Goal: Task Accomplishment & Management: Use online tool/utility

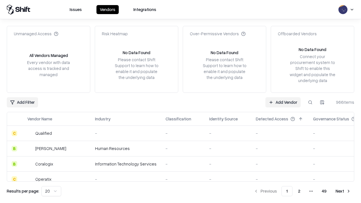
click at [283, 102] on link "Add Vendor" at bounding box center [283, 102] width 35 height 10
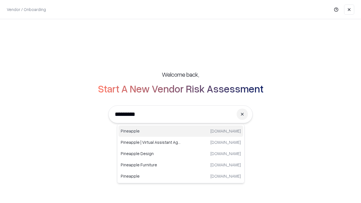
click at [181, 131] on div "Pineapple [DOMAIN_NAME]" at bounding box center [181, 131] width 125 height 11
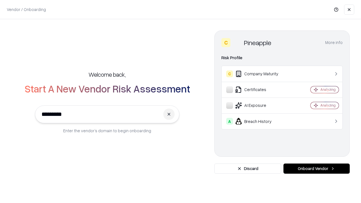
type input "*********"
click at [317, 169] on button "Onboard Vendor" at bounding box center [317, 169] width 66 height 10
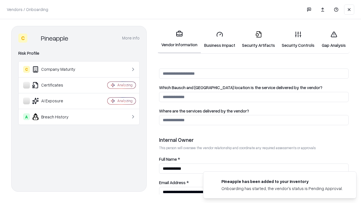
scroll to position [293, 0]
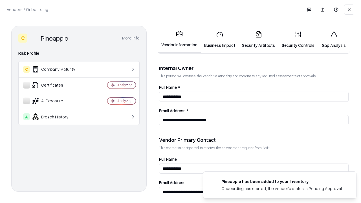
click at [220, 40] on link "Business Impact" at bounding box center [220, 40] width 38 height 26
click at [259, 40] on link "Security Artifacts" at bounding box center [259, 40] width 40 height 26
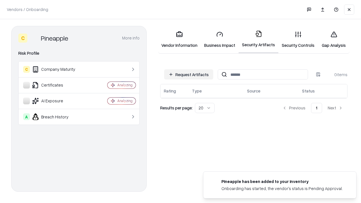
click at [189, 75] on button "Request Artifacts" at bounding box center [188, 74] width 49 height 10
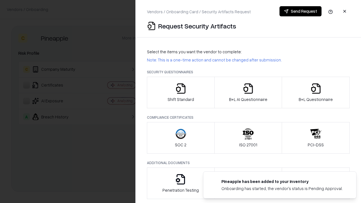
click at [181, 93] on icon "button" at bounding box center [180, 88] width 11 height 11
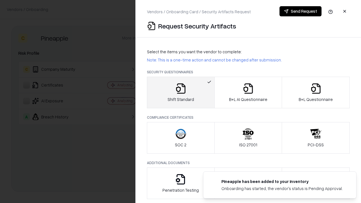
click at [301, 11] on button "Send Request" at bounding box center [301, 11] width 42 height 10
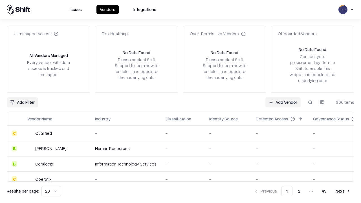
click at [311, 102] on button at bounding box center [311, 102] width 10 height 10
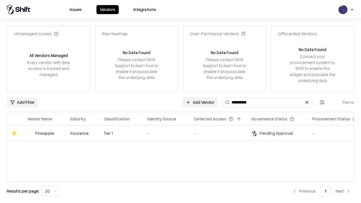
type input "*********"
click at [184, 133] on div "-" at bounding box center [167, 133] width 38 height 6
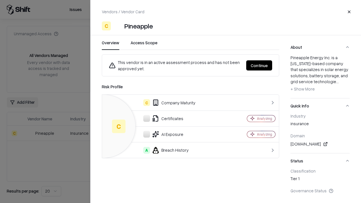
click at [259, 66] on button "Continue" at bounding box center [259, 65] width 26 height 10
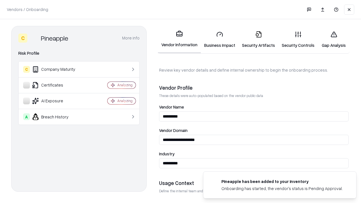
click at [259, 40] on link "Security Artifacts" at bounding box center [259, 40] width 40 height 26
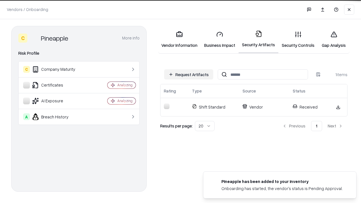
click at [334, 40] on link "Gap Analysis" at bounding box center [334, 40] width 32 height 26
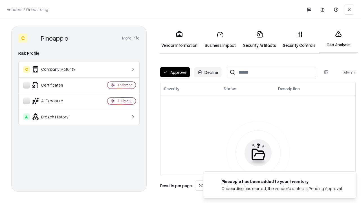
click at [175, 72] on button "Approve" at bounding box center [175, 72] width 30 height 10
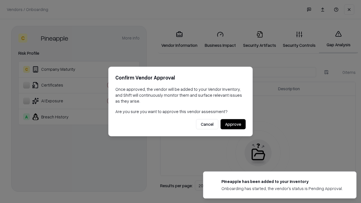
click at [233, 124] on button "Approve" at bounding box center [233, 124] width 25 height 10
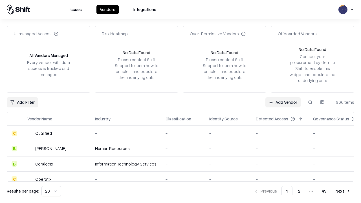
type input "*********"
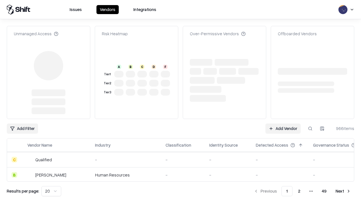
click at [283, 124] on link "Add Vendor" at bounding box center [283, 129] width 35 height 10
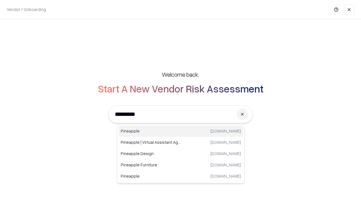
click at [181, 131] on div "Pineapple [DOMAIN_NAME]" at bounding box center [181, 131] width 125 height 11
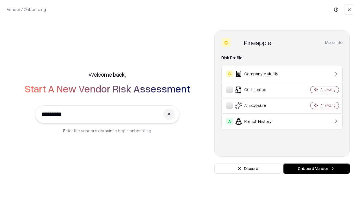
type input "*********"
click at [317, 169] on button "Onboard Vendor" at bounding box center [317, 169] width 66 height 10
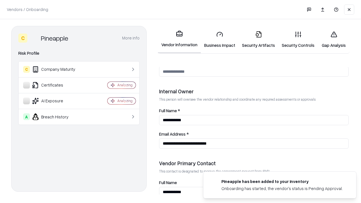
scroll to position [293, 0]
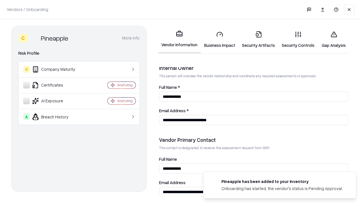
click at [334, 40] on link "Gap Analysis" at bounding box center [334, 40] width 32 height 26
